Goal: Information Seeking & Learning: Check status

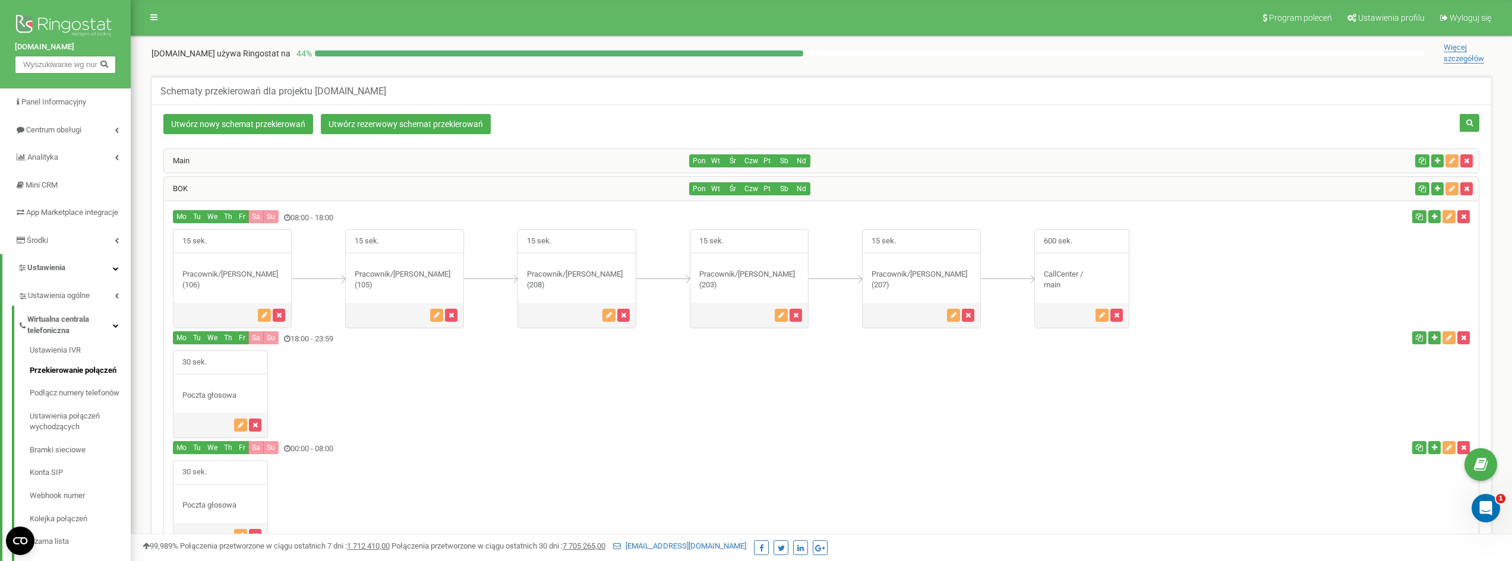
click at [49, 67] on input "text" at bounding box center [65, 65] width 101 height 18
click at [829, 65] on div "Schematy przekierowań dla projektu crossmobile.pl Utwórz nowy schemat przekiero…" at bounding box center [821, 447] width 1363 height 767
click at [54, 58] on input "text" at bounding box center [65, 65] width 101 height 18
paste input "506777842"
type input "506777842"
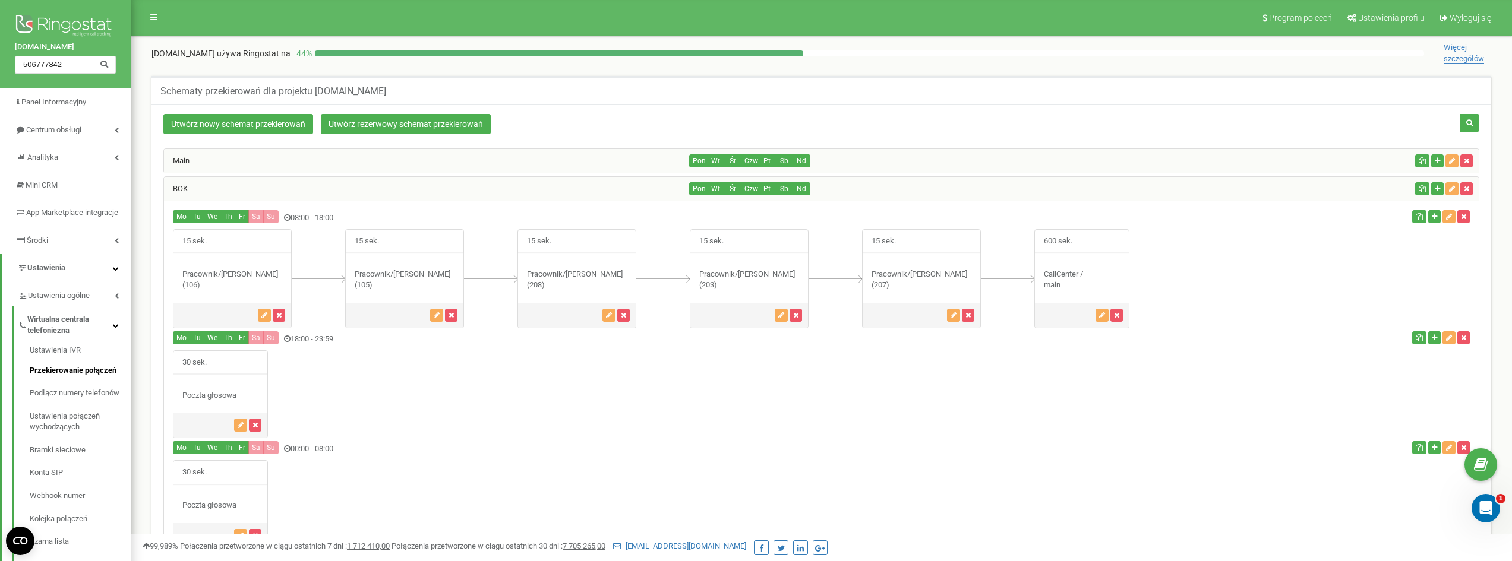
click at [101, 67] on icon at bounding box center [104, 63] width 9 height 8
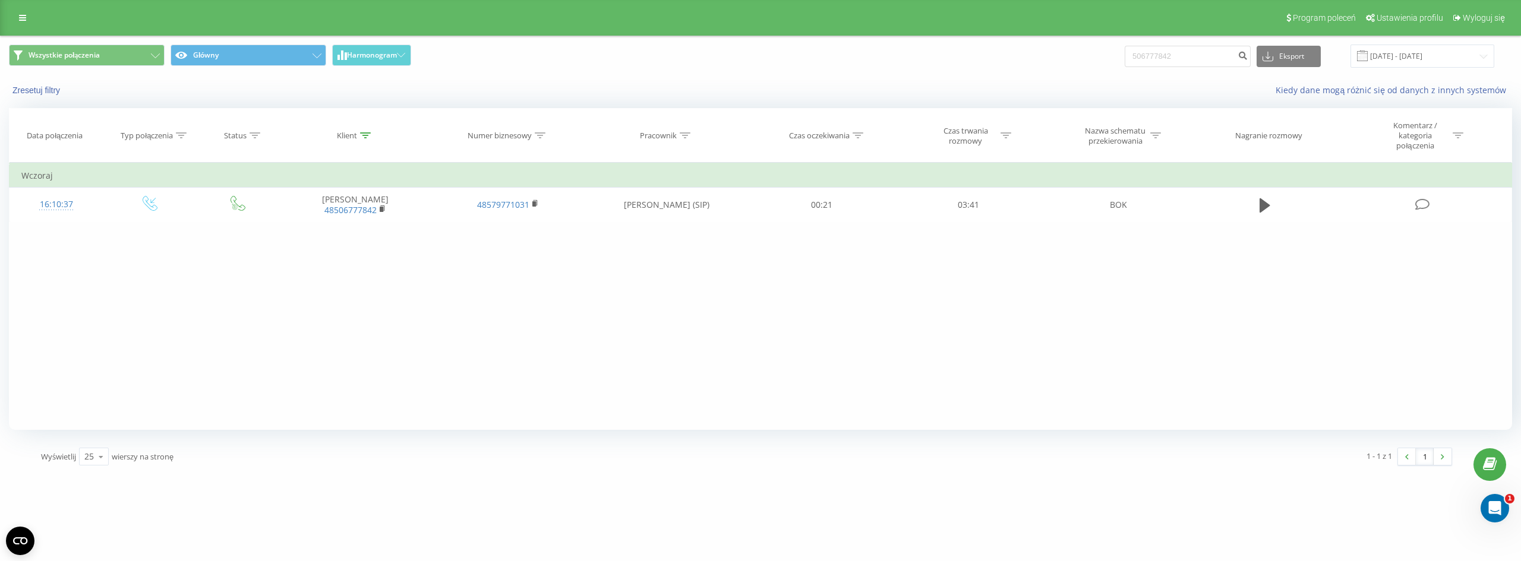
click at [602, 77] on div "Zresetuj filtry Kiedy dane mogą różnić się od danych z innych systemów" at bounding box center [760, 90] width 1519 height 29
click at [19, 24] on link at bounding box center [22, 18] width 21 height 17
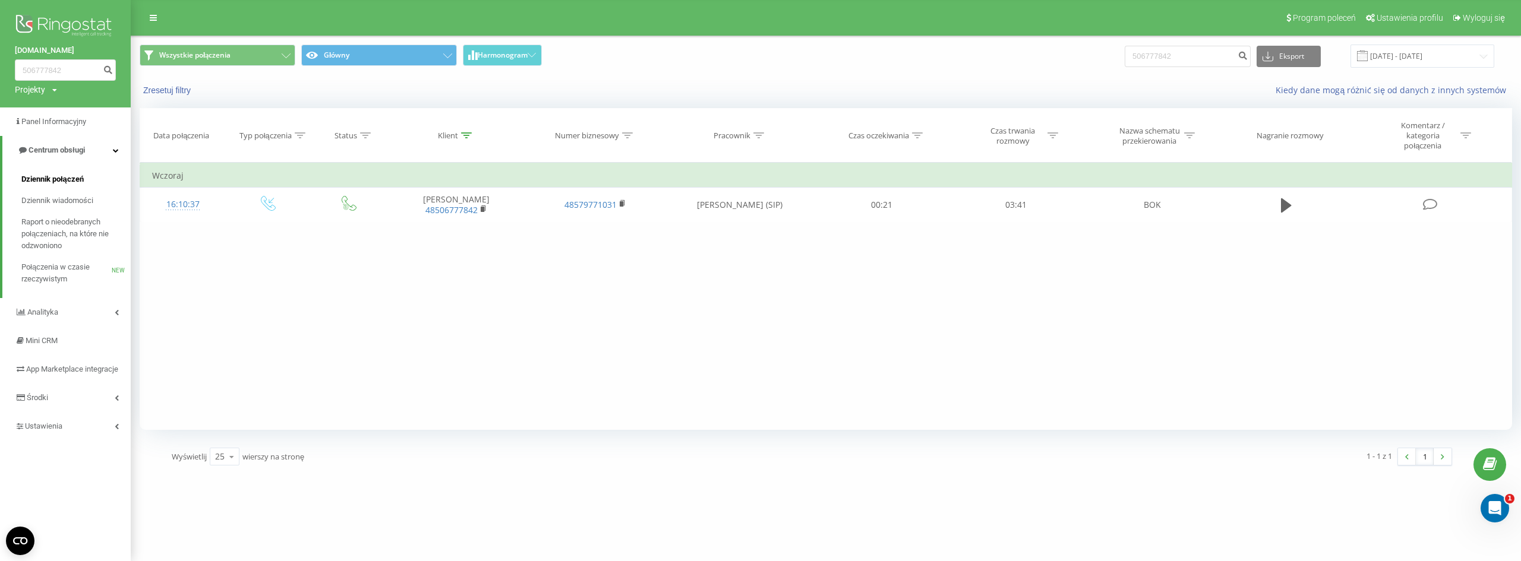
click at [65, 179] on span "Dziennik połączeń" at bounding box center [52, 179] width 62 height 12
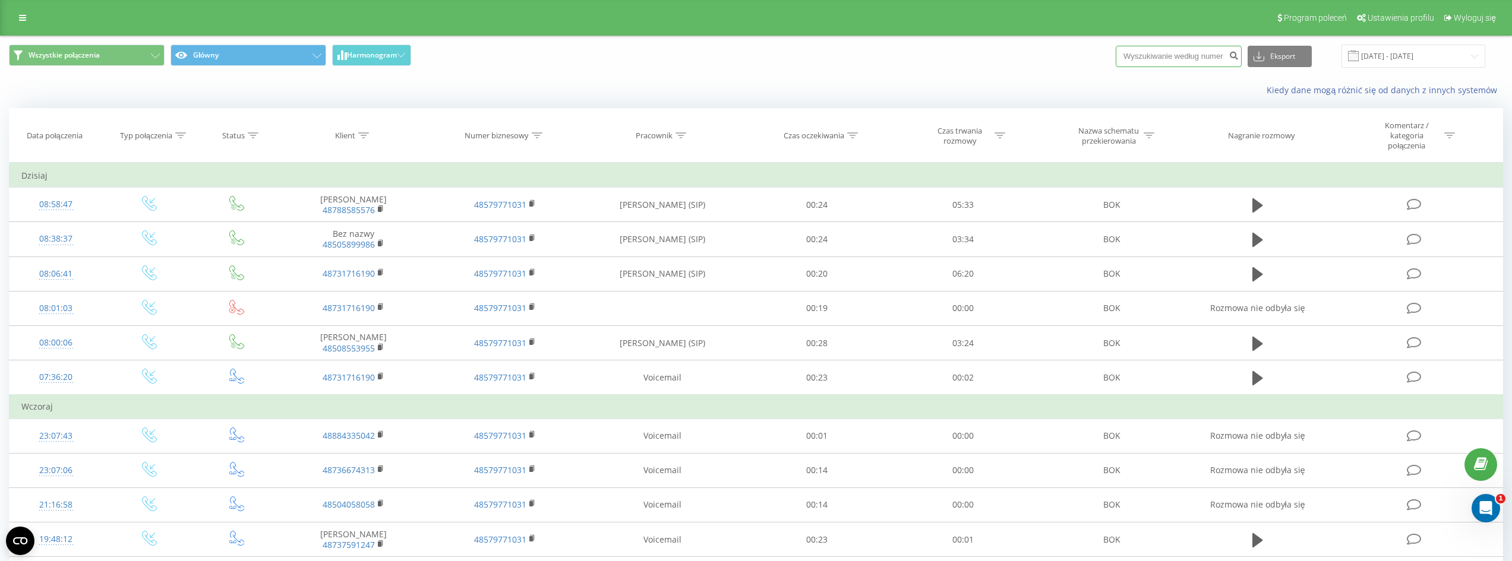
click at [1201, 54] on input at bounding box center [1179, 56] width 126 height 21
paste input "506777842"
type input "506777842"
click at [1239, 56] on icon "submit" at bounding box center [1233, 53] width 10 height 7
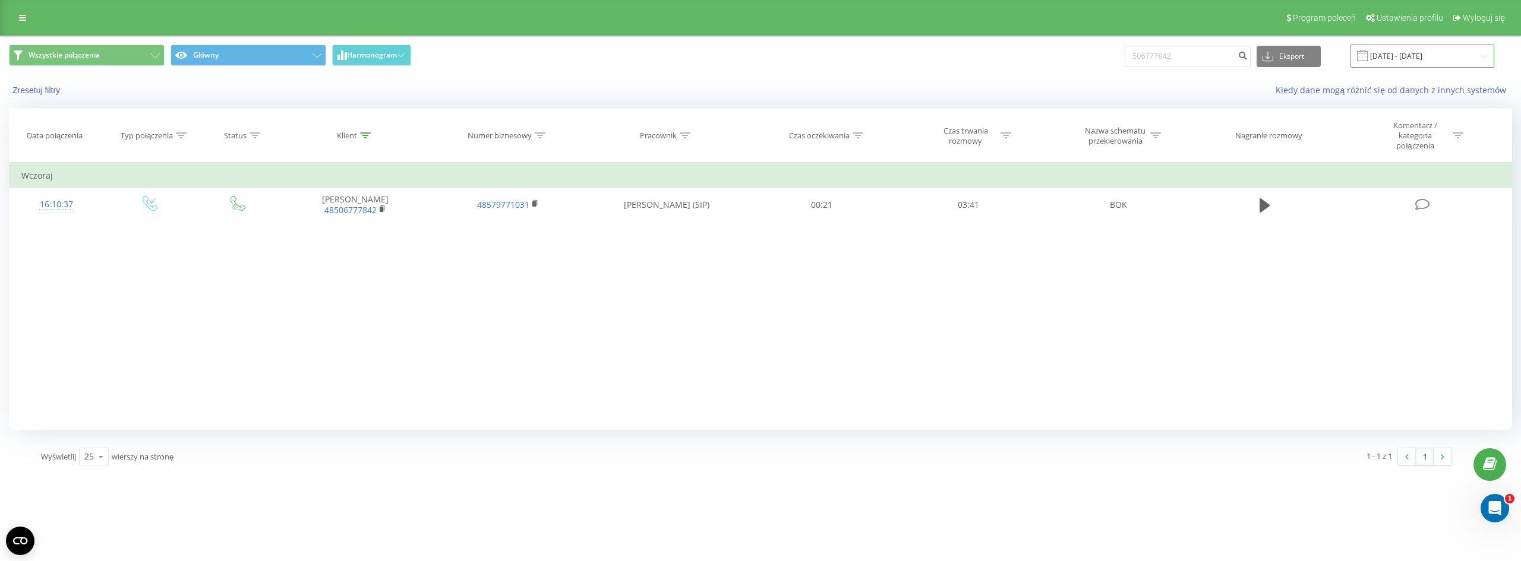
click at [1392, 56] on input "19.05.2025 - 19.08.2025" at bounding box center [1422, 56] width 144 height 23
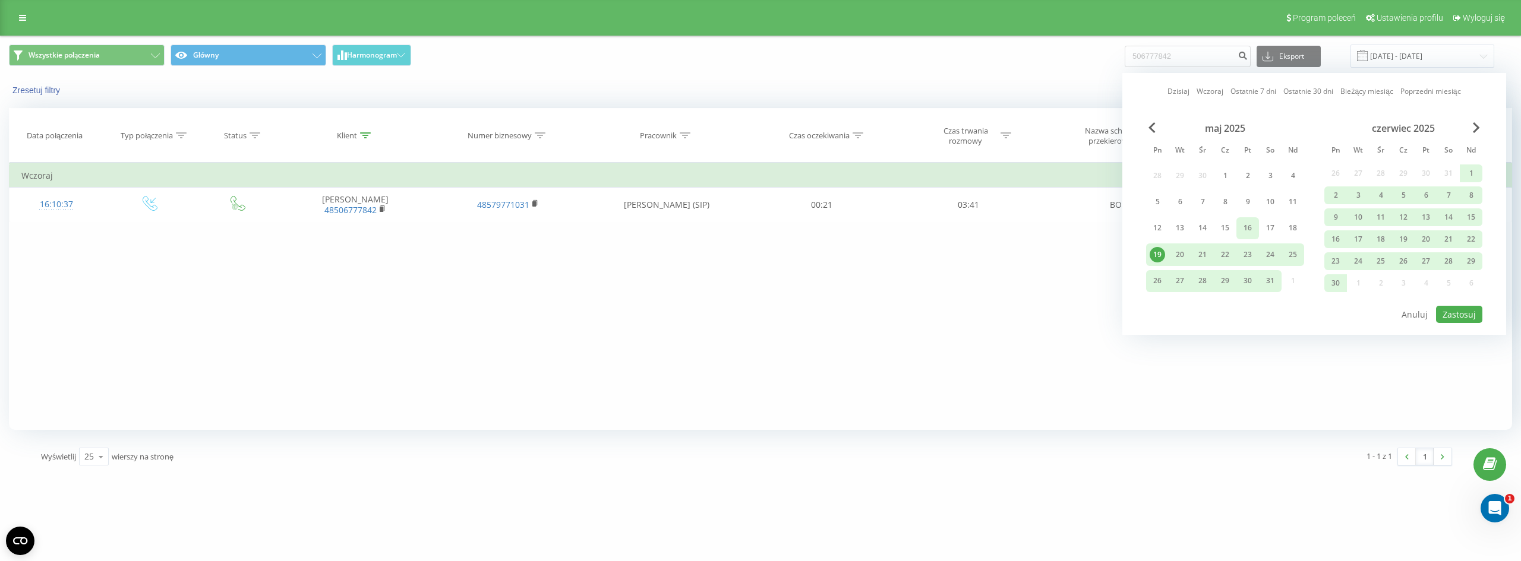
click at [1244, 228] on div "16" at bounding box center [1247, 227] width 15 height 15
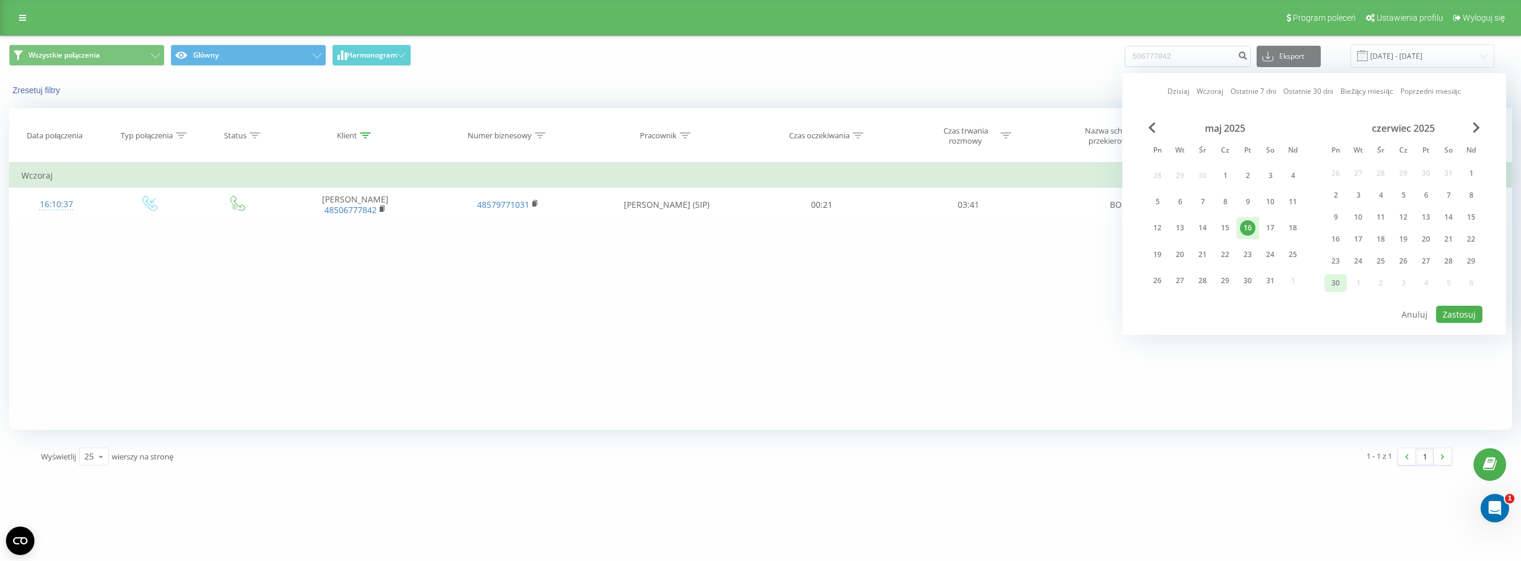
click at [1333, 284] on div "30" at bounding box center [1335, 283] width 15 height 15
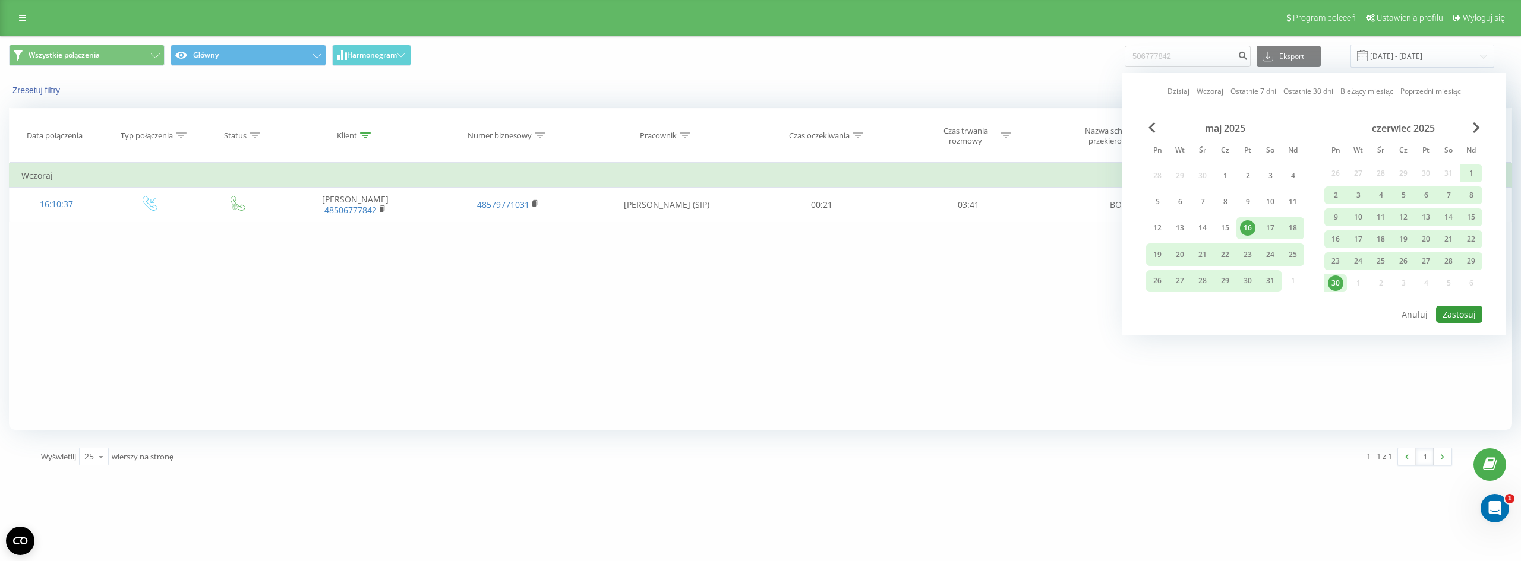
drag, startPoint x: 1451, startPoint y: 314, endPoint x: 1445, endPoint y: 308, distance: 8.4
click at [1452, 314] on button "Zastosuj" at bounding box center [1459, 314] width 46 height 17
type input "16.05.2025 - 30.06.2025"
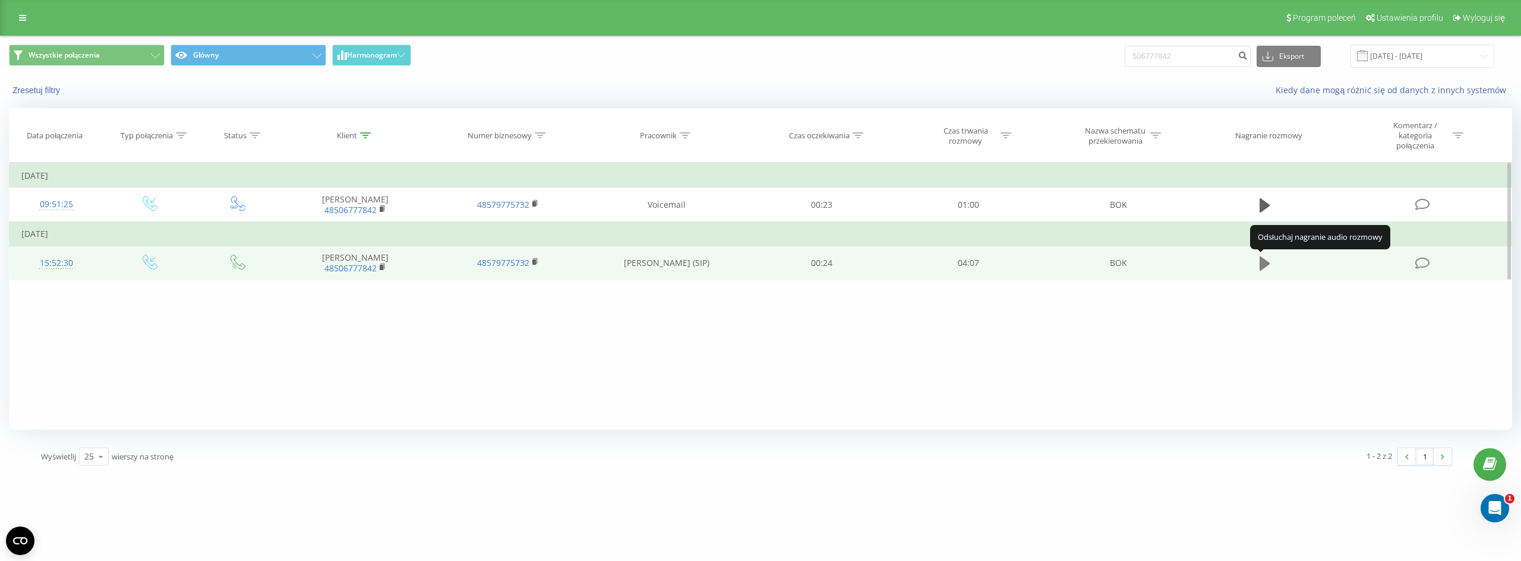
click at [1266, 265] on icon at bounding box center [1264, 264] width 11 height 14
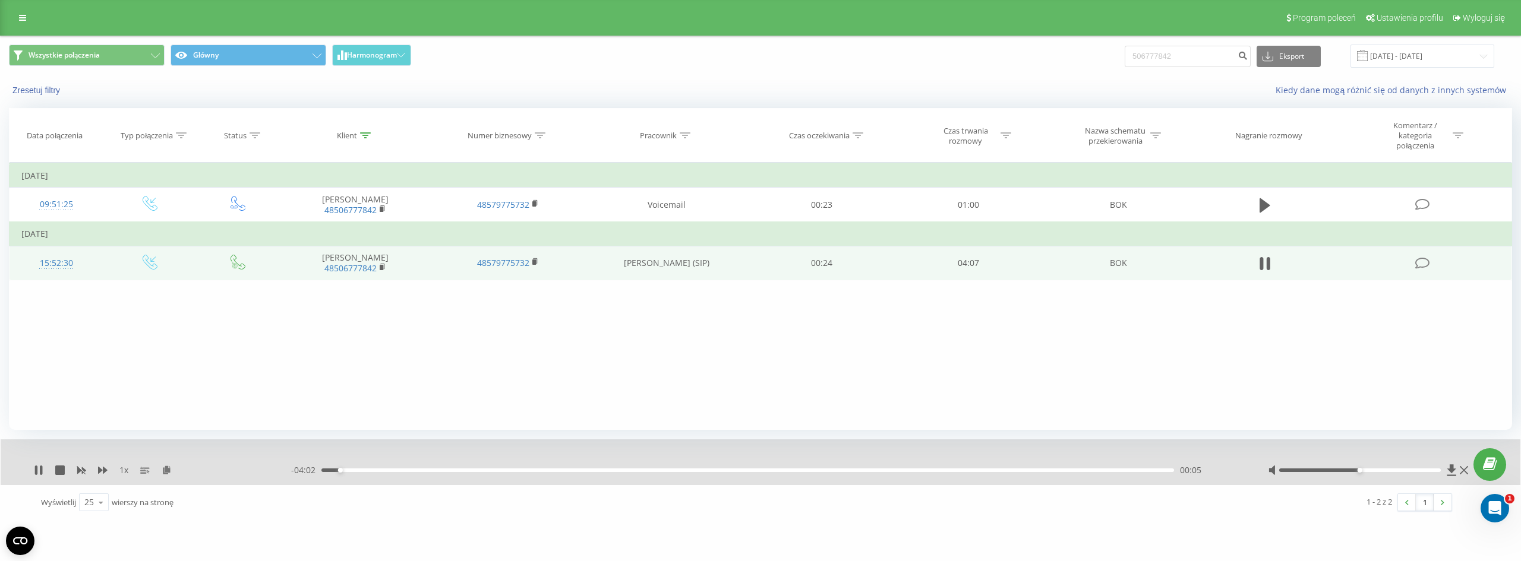
click at [119, 470] on span "1 x" at bounding box center [123, 471] width 9 height 12
click at [124, 469] on span "1 x" at bounding box center [123, 471] width 9 height 12
click at [34, 470] on icon at bounding box center [39, 471] width 10 height 10
click at [34, 473] on icon at bounding box center [39, 471] width 10 height 10
click at [39, 471] on icon at bounding box center [39, 471] width 10 height 10
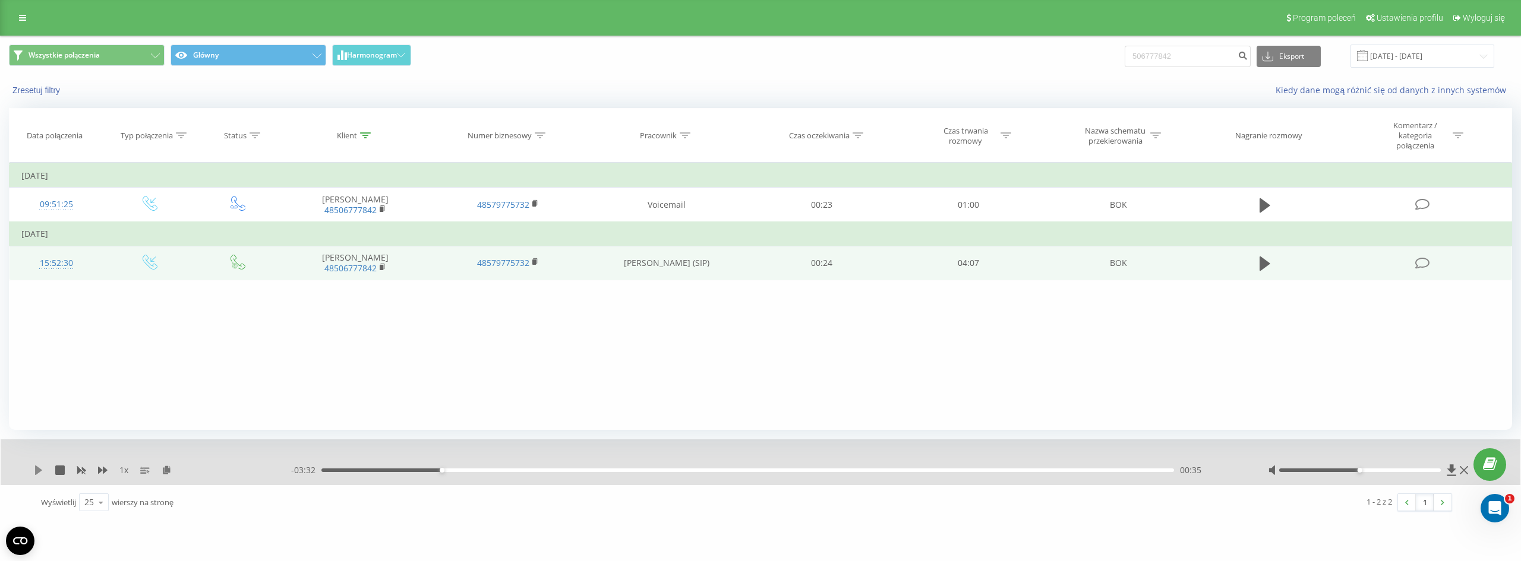
click at [37, 472] on icon at bounding box center [38, 471] width 7 height 10
